Goal: Check status: Check status

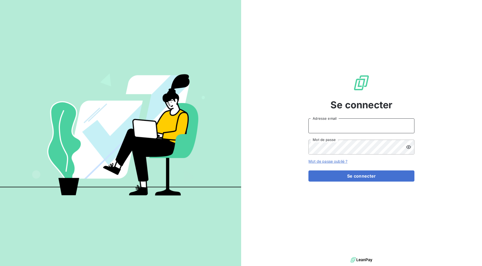
click at [362, 129] on input "Adresse email" at bounding box center [361, 125] width 106 height 15
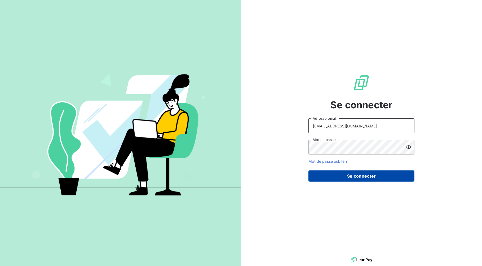
type input "[EMAIL_ADDRESS][DOMAIN_NAME]"
click at [357, 178] on button "Se connecter" at bounding box center [361, 175] width 106 height 11
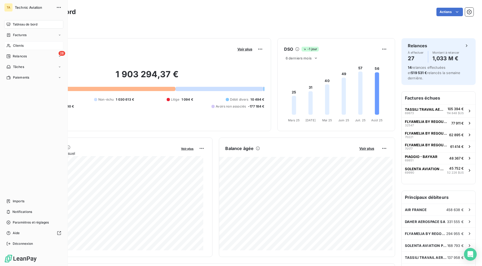
click at [23, 46] on span "Clients" at bounding box center [18, 45] width 11 height 5
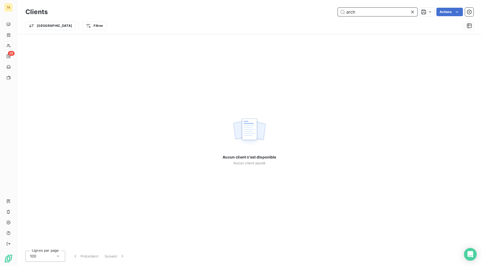
drag, startPoint x: 362, startPoint y: 13, endPoint x: 347, endPoint y: 16, distance: 16.0
click at [347, 16] on input "arch" at bounding box center [377, 12] width 79 height 8
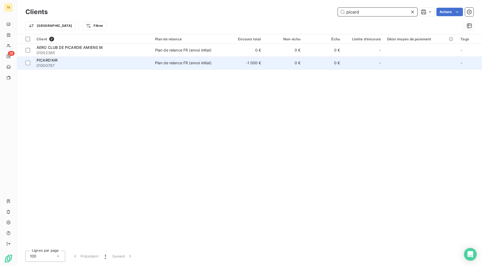
type input "picard"
click at [336, 63] on td "0 €" at bounding box center [323, 62] width 39 height 13
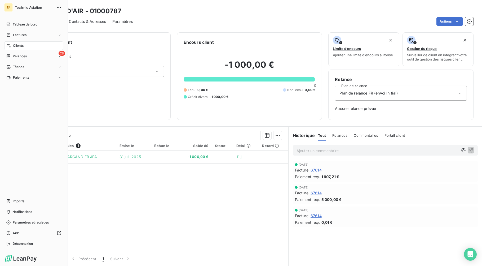
click at [14, 48] on span "Clients" at bounding box center [18, 45] width 11 height 5
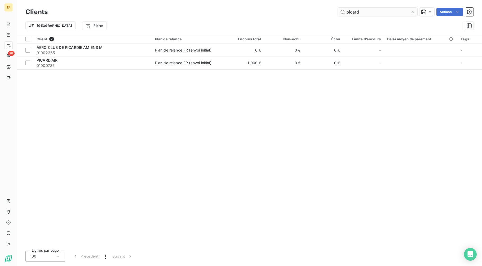
click at [349, 15] on input "picard" at bounding box center [377, 12] width 79 height 8
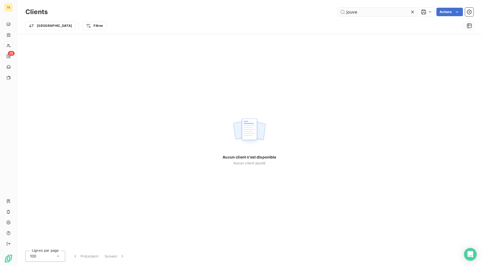
type input "jouve"
